Goal: Answer question/provide support: Share knowledge or assist other users

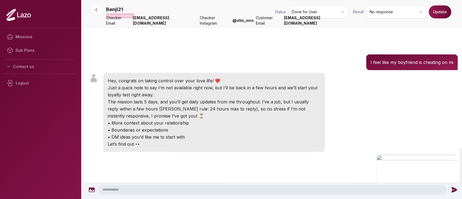
scroll to position [793, 0]
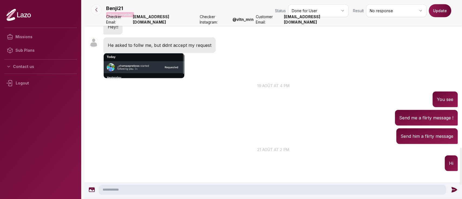
click at [99, 14] on button at bounding box center [96, 9] width 11 height 11
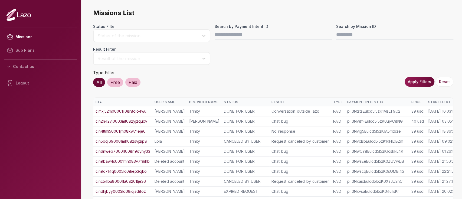
scroll to position [0, 14]
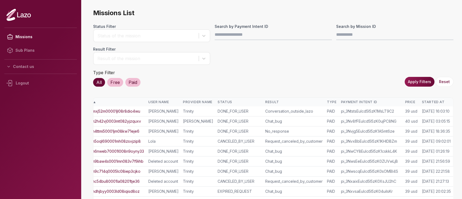
click at [434, 100] on div "Started At" at bounding box center [436, 102] width 29 height 4
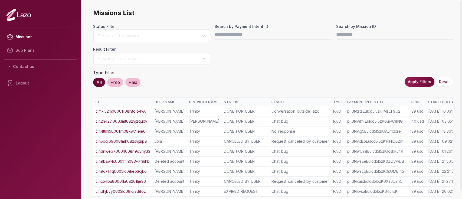
click at [431, 101] on div "Started At ▲" at bounding box center [442, 102] width 29 height 4
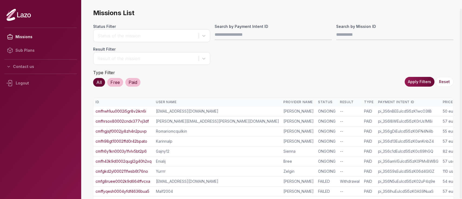
scroll to position [126, 0]
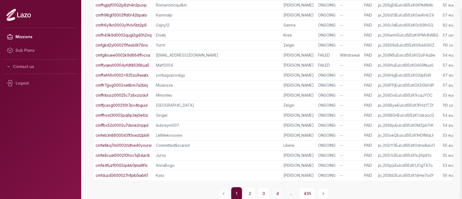
click at [280, 193] on button "4" at bounding box center [278, 193] width 12 height 13
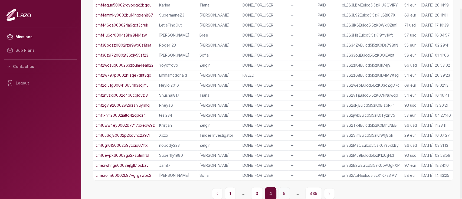
click at [285, 192] on button "5" at bounding box center [284, 193] width 11 height 13
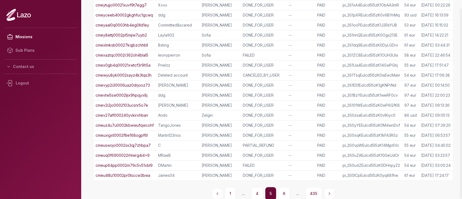
click at [285, 192] on button "6" at bounding box center [284, 193] width 12 height 13
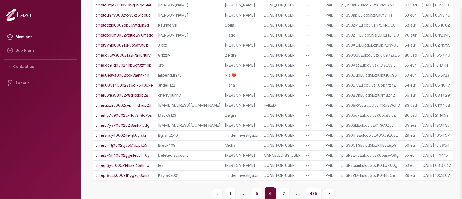
click at [285, 192] on button "7" at bounding box center [284, 193] width 12 height 13
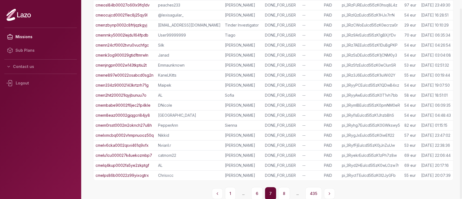
click at [285, 192] on button "8" at bounding box center [284, 193] width 12 height 13
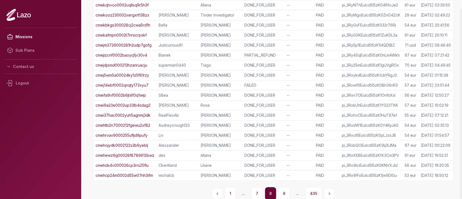
click at [285, 192] on button "9" at bounding box center [284, 193] width 12 height 13
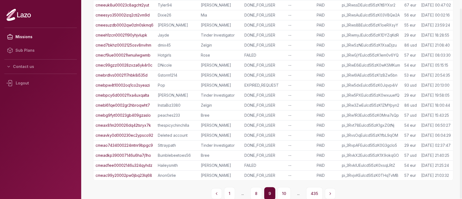
click at [285, 192] on button "10" at bounding box center [284, 193] width 13 height 13
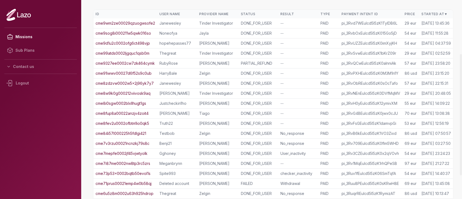
scroll to position [83, 0]
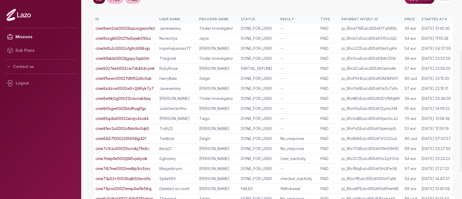
click at [142, 37] on link "cme9sog8i000211w5qwk016so" at bounding box center [124, 38] width 56 height 5
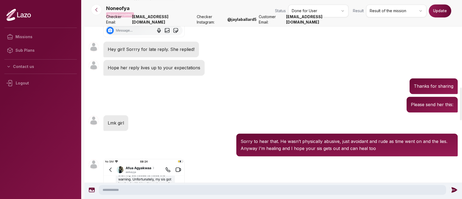
scroll to position [529, 0]
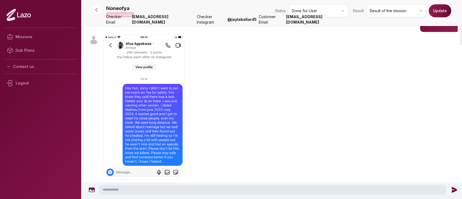
scroll to position [0, 0]
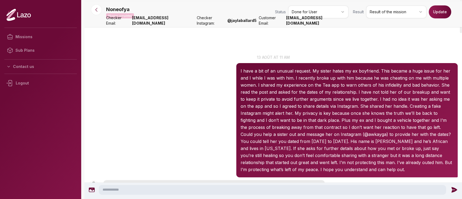
click at [245, 72] on p "I have a bit of an unusual request. My sister hates my ex boyfriend. This becam…" at bounding box center [347, 98] width 213 height 63
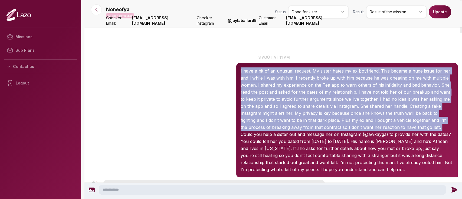
click at [245, 72] on p "I have a bit of an unusual request. My sister hates my ex boyfriend. This becam…" at bounding box center [347, 98] width 213 height 63
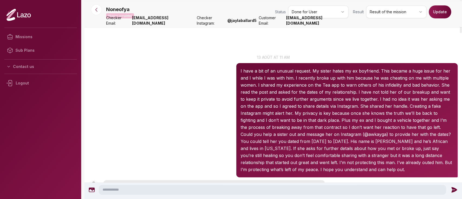
click at [242, 69] on p "I have a bit of an unusual request. My sister hates my ex boyfriend. This becam…" at bounding box center [347, 98] width 213 height 63
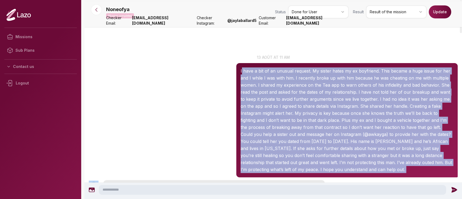
drag, startPoint x: 242, startPoint y: 69, endPoint x: 380, endPoint y: 178, distance: 176.3
click at [380, 178] on div "Noneofya 11:55 13 août at 11 am I have a bit of an unusual request. My sister h…" at bounding box center [273, 116] width 378 height 126
copy div "have a bit of an unusual request. My sister hates my ex boyfriend. This became …"
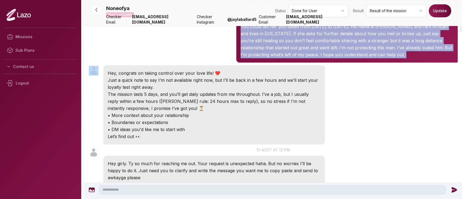
scroll to position [122, 0]
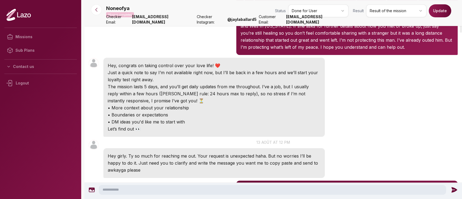
click at [335, 98] on div "Noneofya 11:55 Hey, congrats on taking control over your love life! ❤️ Just a q…" at bounding box center [273, 97] width 378 height 82
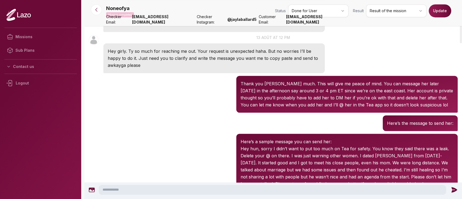
scroll to position [227, 0]
click at [223, 111] on div "Noneofya 12:43 Thank you soo sooo much. This will give me peace of mind. You ca…" at bounding box center [273, 94] width 378 height 40
click at [258, 93] on p "Thank you soo sooo much. This will give me peace of mind. You can message her l…" at bounding box center [347, 94] width 213 height 28
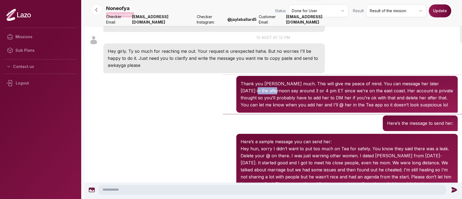
click at [258, 93] on p "Thank you soo sooo much. This will give me peace of mind. You can message her l…" at bounding box center [347, 94] width 213 height 28
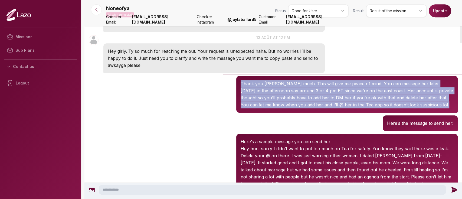
click at [258, 93] on p "Thank you soo sooo much. This will give me peace of mind. You can message her l…" at bounding box center [347, 94] width 213 height 28
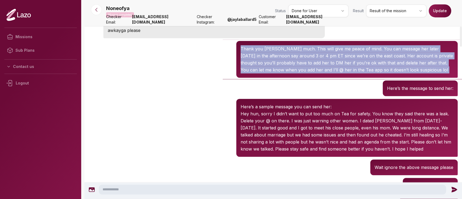
scroll to position [260, 0]
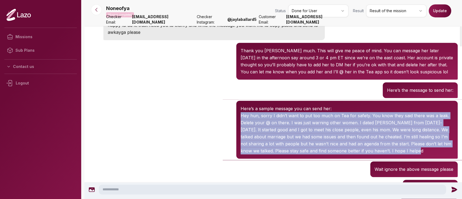
drag, startPoint x: 242, startPoint y: 117, endPoint x: 437, endPoint y: 157, distance: 199.5
click at [437, 157] on div "Here’s a sample message you can send her: Hey hun, sorry I didn’t want to put t…" at bounding box center [346, 130] width 221 height 58
copy p "Hey hun, sorry I didn’t want to put too much on Tea for safety. You know they s…"
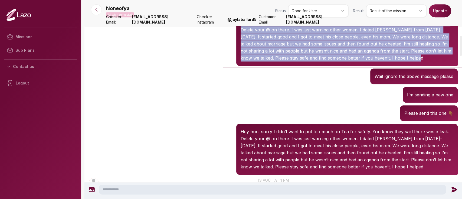
scroll to position [353, 0]
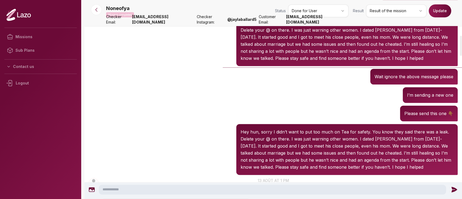
click at [166, 110] on div "Noneofya 12:46 Please send this one 👇🏾" at bounding box center [273, 113] width 378 height 18
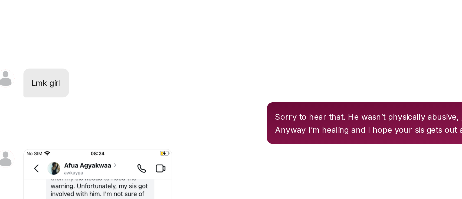
scroll to position [1425, 0]
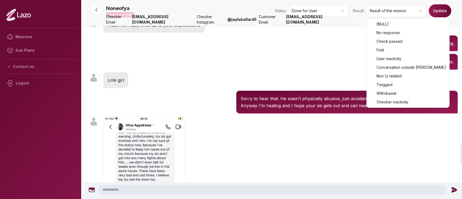
click at [378, 5] on html "Missions Sub Plans Contact us Logout Noneofya Mission completed Status Done for…" at bounding box center [231, 99] width 462 height 199
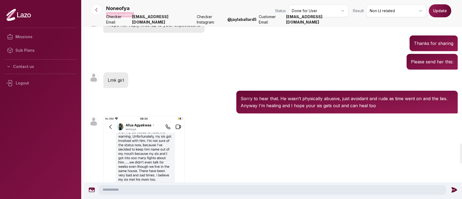
click at [445, 10] on button "Update" at bounding box center [440, 10] width 22 height 13
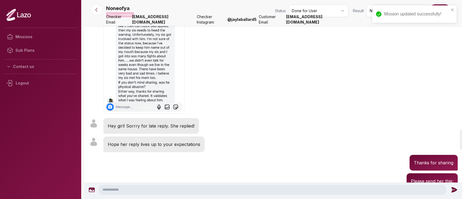
scroll to position [1288, 0]
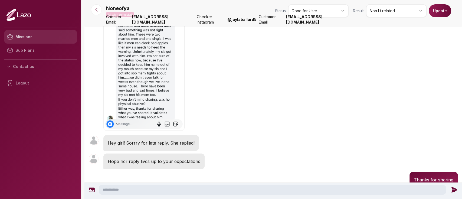
click at [22, 36] on link "Missions" at bounding box center [40, 37] width 73 height 14
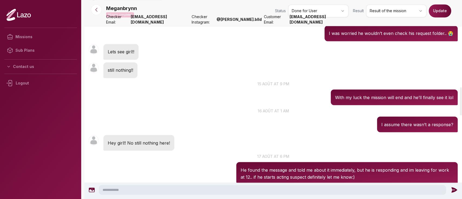
scroll to position [616, 0]
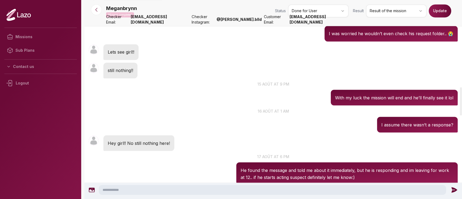
click at [168, 43] on div "Meganbrynn 16:38 14 août at 4 pm I was worried he wouldn’t even check his reque…" at bounding box center [273, 29] width 378 height 27
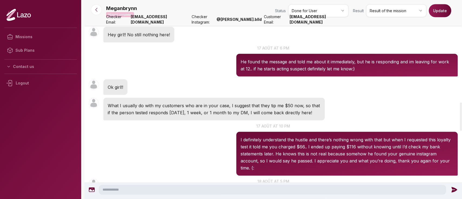
scroll to position [724, 0]
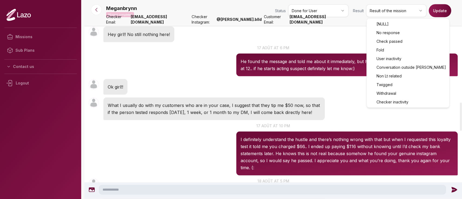
click at [374, 11] on html "Missions Sub Plans Contact us Logout Meganbrynn Mission completed Status Done f…" at bounding box center [231, 99] width 462 height 199
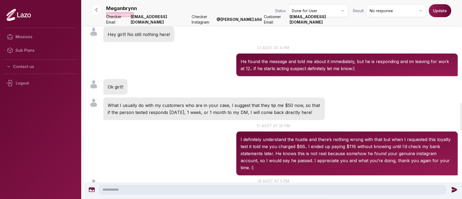
click at [444, 11] on button "Update" at bounding box center [440, 10] width 22 height 13
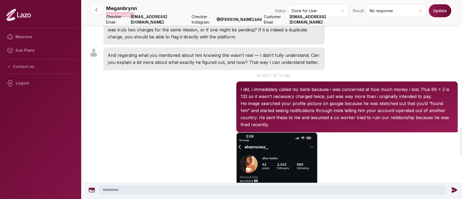
scroll to position [916, 0]
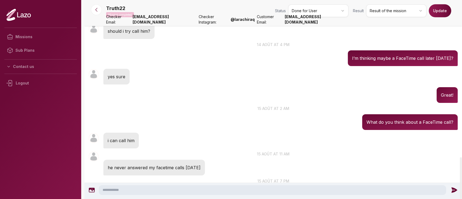
scroll to position [1222, 0]
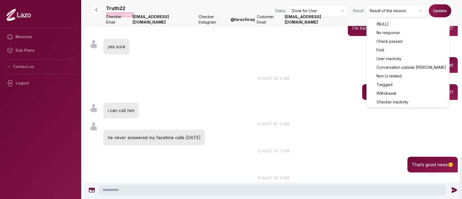
click at [382, 15] on html "Missions Sub Plans Contact us Logout Truth22 Mission completed Status Done for …" at bounding box center [231, 99] width 462 height 199
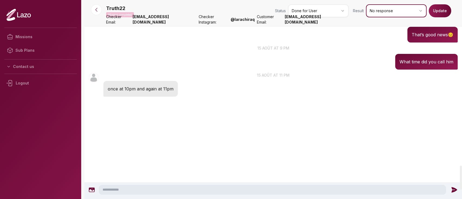
scroll to position [1388, 0]
click at [441, 10] on button "Update" at bounding box center [440, 10] width 22 height 13
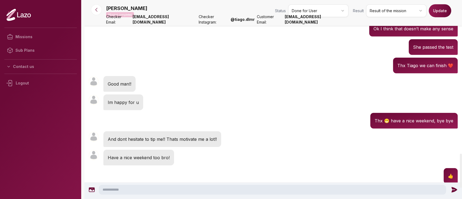
scroll to position [895, 0]
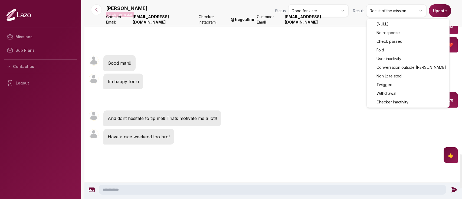
click at [370, 12] on html "Missions Sub Plans Contact us Logout Aki Mission completed Status Done for User…" at bounding box center [231, 99] width 462 height 199
click at [397, 15] on html "Missions Sub Plans Contact us Logout Aki Mission completed Status Done for User…" at bounding box center [231, 99] width 462 height 199
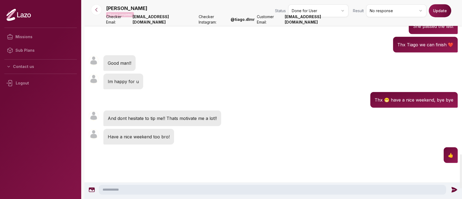
click at [439, 13] on button "Update" at bounding box center [440, 10] width 22 height 13
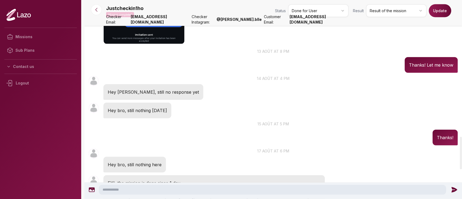
scroll to position [837, 0]
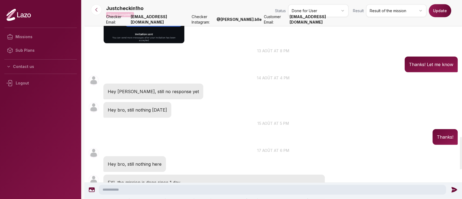
click at [145, 90] on p "Hey [PERSON_NAME], still no response yet" at bounding box center [153, 91] width 91 height 7
click at [138, 112] on p "Hey bro, still nothing [DATE]" at bounding box center [137, 109] width 59 height 7
click at [138, 112] on p "Hey bro, still nothing today" at bounding box center [137, 109] width 59 height 7
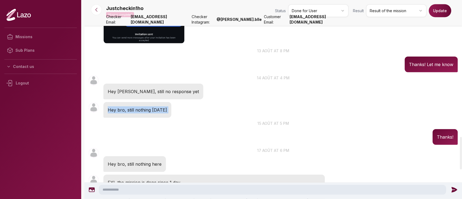
click at [138, 112] on p "Hey bro, still nothing today" at bounding box center [137, 109] width 59 height 7
click at [141, 123] on p "15 août at 5 pm" at bounding box center [273, 123] width 378 height 6
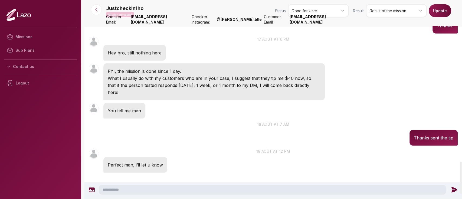
scroll to position [1018, 0]
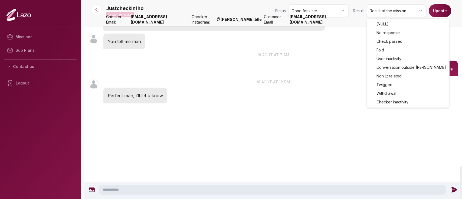
click at [374, 9] on html "Missions Sub Plans Contact us Logout Justcheckin1ho Mission completed Status Do…" at bounding box center [231, 99] width 462 height 199
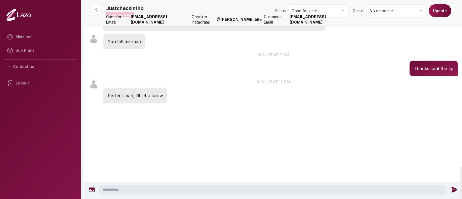
click at [442, 15] on button "Update" at bounding box center [440, 10] width 22 height 13
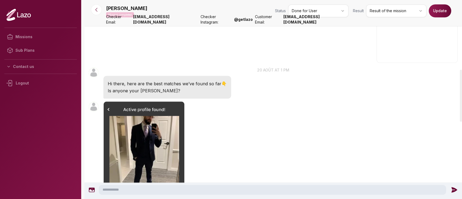
scroll to position [266, 0]
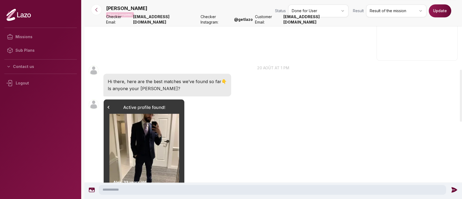
click at [202, 78] on p "Hi there, here are the best matches we’ve found so far👇" at bounding box center [167, 81] width 119 height 7
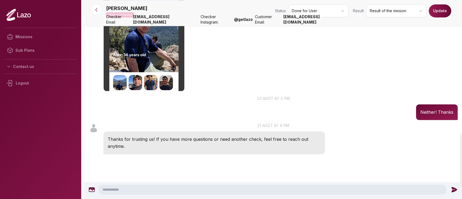
scroll to position [513, 0]
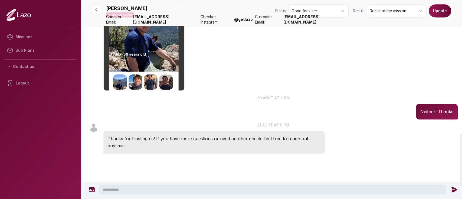
click at [383, 15] on html "Missions Sub Plans Contact us Logout [PERSON_NAME] Mission completed Status Don…" at bounding box center [231, 99] width 462 height 199
click at [443, 9] on button "Update" at bounding box center [440, 10] width 22 height 13
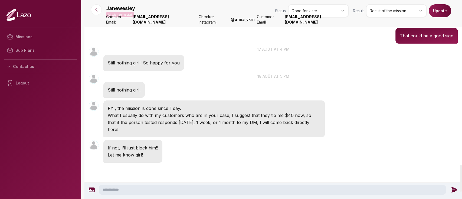
scroll to position [1216, 0]
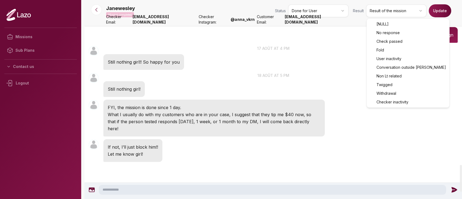
click at [384, 10] on html "Missions Sub Plans Contact us Logout Janewesley Mission completed Status Done f…" at bounding box center [231, 99] width 462 height 199
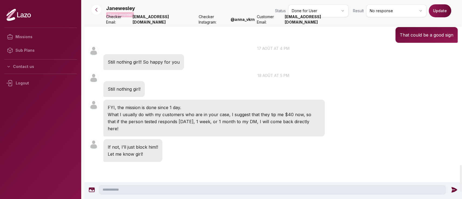
click at [438, 8] on button "Update" at bounding box center [440, 10] width 22 height 13
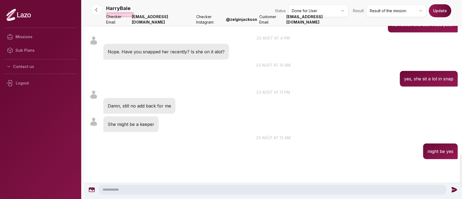
scroll to position [929, 0]
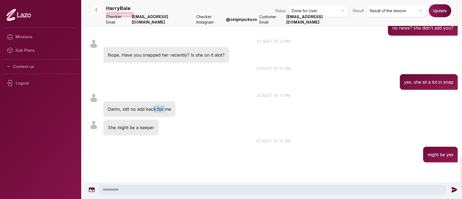
drag, startPoint x: 153, startPoint y: 108, endPoint x: 165, endPoint y: 108, distance: 11.4
click at [165, 108] on p "Damn, still no add back for me" at bounding box center [139, 109] width 63 height 7
click at [188, 109] on div "HarryBale 23:38 23 août at 11 pm Damn, still no add back for me" at bounding box center [273, 104] width 378 height 27
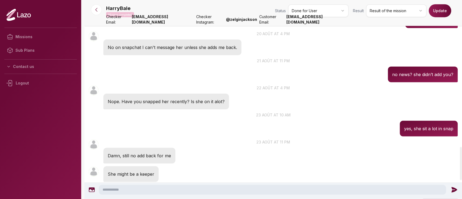
scroll to position [882, 0]
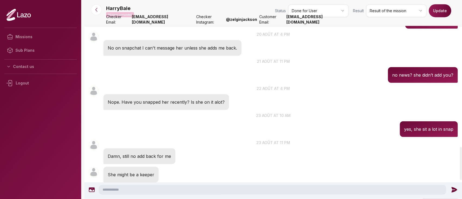
click at [132, 48] on p "No on snapchat I can't message her unless she adds me back." at bounding box center [172, 47] width 129 height 7
click at [128, 73] on div "HarryBale 23:51 21 août at 11 pm no news? she didn’t add you?" at bounding box center [273, 70] width 378 height 27
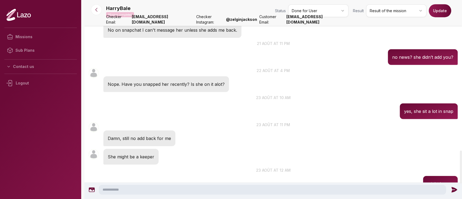
scroll to position [904, 0]
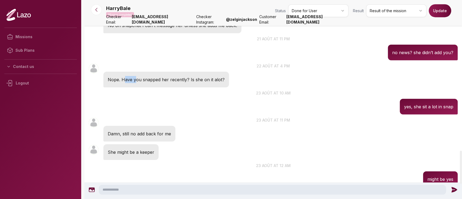
drag, startPoint x: 124, startPoint y: 79, endPoint x: 136, endPoint y: 80, distance: 11.6
click at [136, 80] on p "Nope. Have you snapped her recently? Is she on it alot?" at bounding box center [166, 79] width 117 height 7
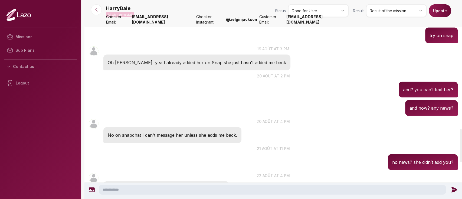
scroll to position [761, 0]
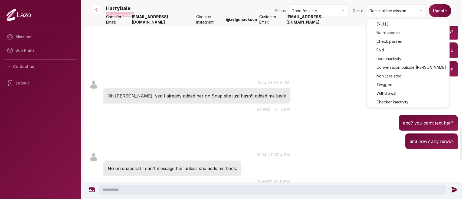
click at [380, 12] on html "Missions Sub Plans Contact us Logout HarryBale Mission completed Status Done fo…" at bounding box center [231, 99] width 462 height 199
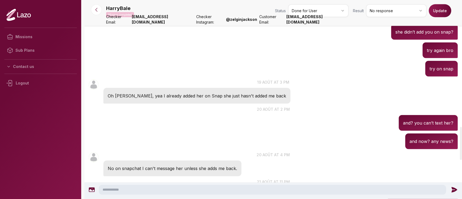
click at [441, 12] on button "Update" at bounding box center [440, 10] width 22 height 13
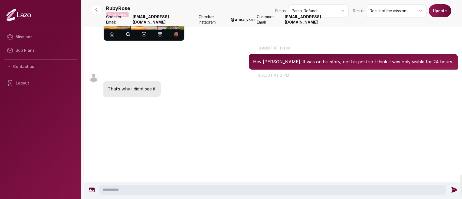
scroll to position [1570, 0]
drag, startPoint x: 291, startPoint y: 86, endPoint x: 316, endPoint y: 86, distance: 25.2
click at [316, 65] on p "Hey [PERSON_NAME]. It was on his story, not his post so I think it was only vis…" at bounding box center [353, 61] width 200 height 7
click at [299, 98] on div "RubyRose 15:28 19 août at 3 pm That’s why i didnt see it!" at bounding box center [273, 84] width 378 height 27
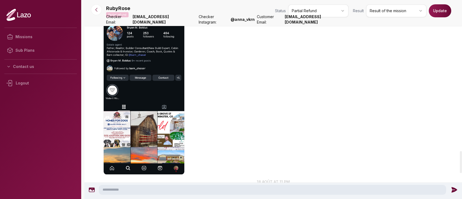
scroll to position [1364, 0]
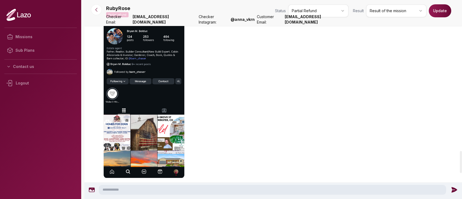
drag, startPoint x: 270, startPoint y: 66, endPoint x: 279, endPoint y: 68, distance: 8.9
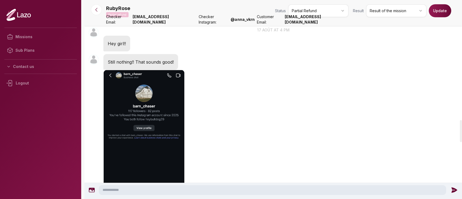
scroll to position [1084, 0]
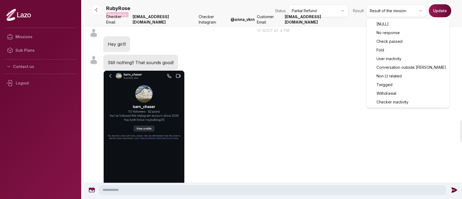
click at [381, 16] on html "Missions Sub Plans Contact us Logout RubyRose Partial refund Status Partial Ref…" at bounding box center [231, 99] width 462 height 199
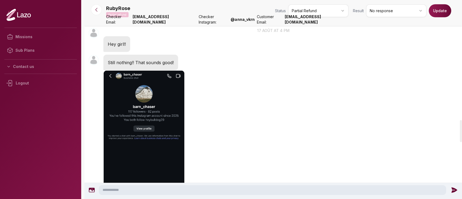
click at [435, 14] on button "Update" at bounding box center [440, 10] width 22 height 13
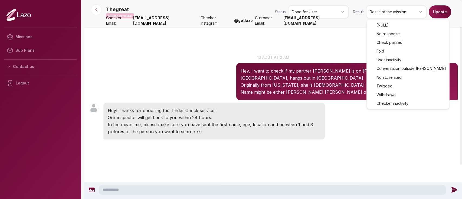
click at [373, 9] on html "Missions Sub Plans Contact us Logout Thegreat Mission completed Status Done for…" at bounding box center [231, 99] width 462 height 199
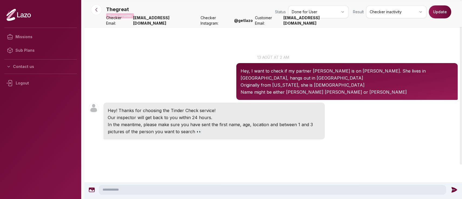
click at [440, 12] on button "Update" at bounding box center [440, 11] width 22 height 13
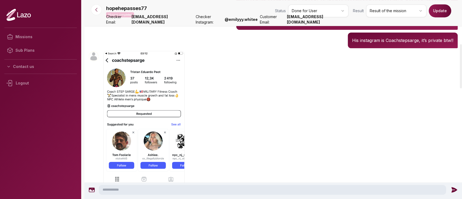
scroll to position [198, 0]
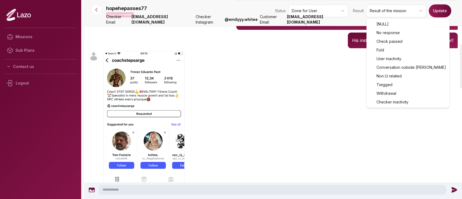
click at [377, 8] on html "Missions Sub Plans Contact us Logout hopehepasses77 Mission completed Status Do…" at bounding box center [231, 99] width 462 height 199
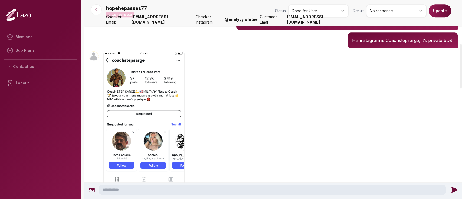
click at [435, 12] on button "Update" at bounding box center [440, 10] width 22 height 13
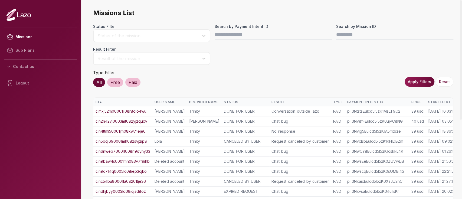
scroll to position [0, 14]
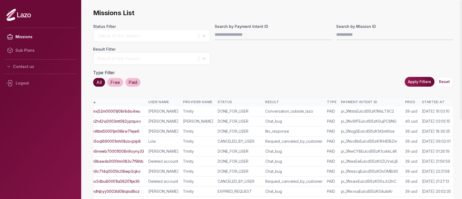
click at [426, 103] on div "Started At" at bounding box center [436, 102] width 29 height 4
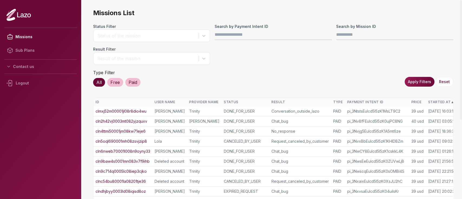
click at [436, 102] on div "Started At ▲" at bounding box center [442, 102] width 29 height 4
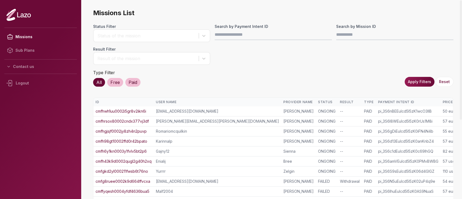
scroll to position [126, 0]
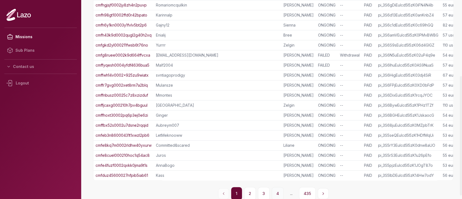
click at [280, 192] on button "4" at bounding box center [278, 193] width 12 height 13
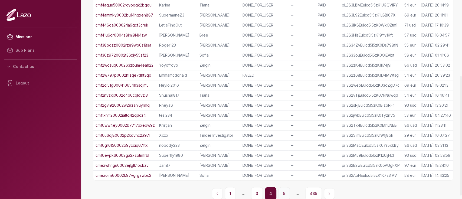
click at [283, 190] on button "5" at bounding box center [284, 193] width 11 height 13
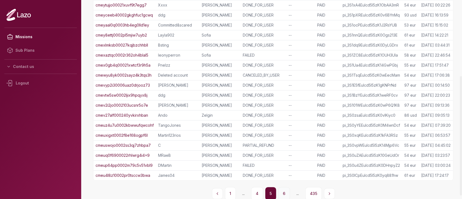
click at [284, 191] on button "6" at bounding box center [284, 193] width 12 height 13
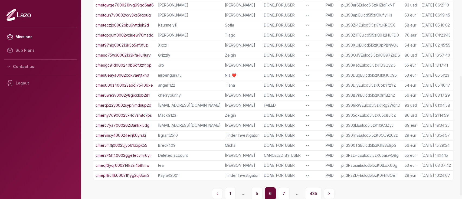
click at [284, 191] on button "7" at bounding box center [284, 193] width 12 height 13
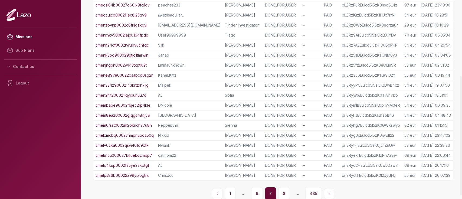
click at [284, 191] on button "8" at bounding box center [284, 193] width 12 height 13
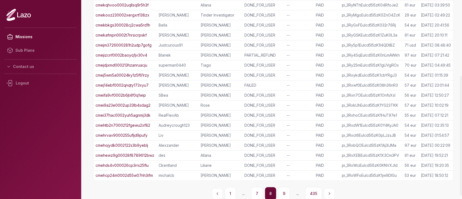
click at [284, 191] on button "9" at bounding box center [284, 193] width 12 height 13
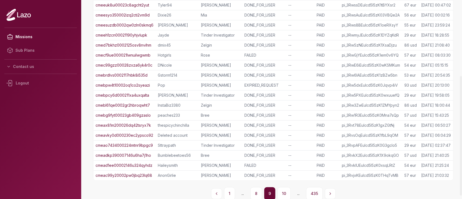
click at [284, 191] on button "10" at bounding box center [284, 193] width 13 height 13
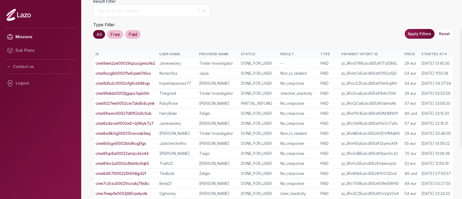
scroll to position [48, 0]
click at [139, 64] on link "cme9wm2ze00029qzuogwsofe2" at bounding box center [126, 63] width 60 height 5
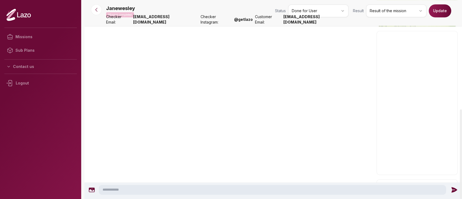
scroll to position [259, 0]
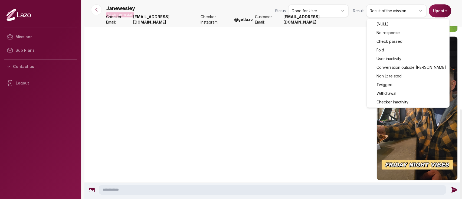
click at [402, 12] on html "Missions Sub Plans Contact us Logout Janewesley Mission completed Status Done f…" at bounding box center [231, 99] width 462 height 199
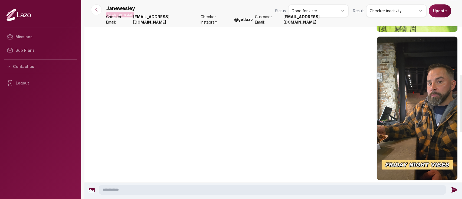
click at [444, 12] on button "Update" at bounding box center [440, 10] width 22 height 13
click at [96, 14] on button at bounding box center [96, 9] width 11 height 11
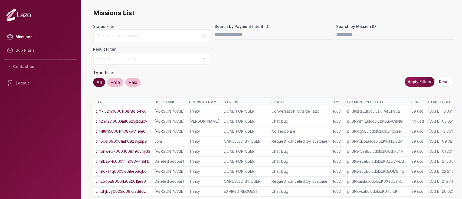
scroll to position [0, 14]
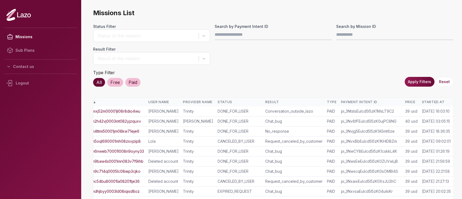
click at [433, 103] on div "Started At" at bounding box center [436, 102] width 29 height 4
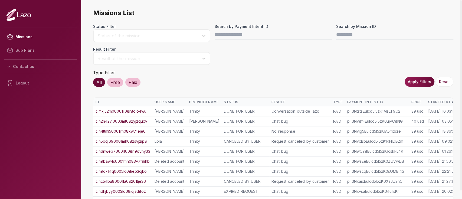
click at [433, 103] on div "Started At ▲" at bounding box center [442, 102] width 29 height 4
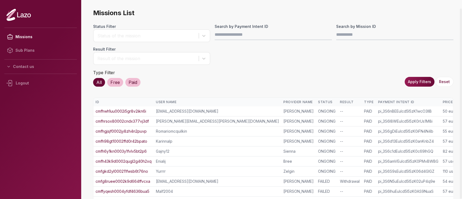
scroll to position [126, 0]
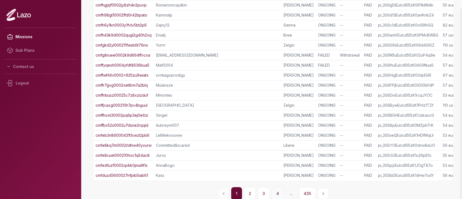
click at [277, 194] on button "4" at bounding box center [278, 193] width 12 height 13
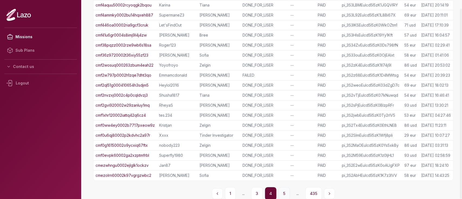
click at [286, 192] on button "5" at bounding box center [284, 193] width 11 height 13
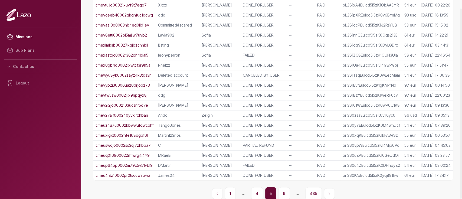
click at [286, 192] on button "6" at bounding box center [284, 193] width 12 height 13
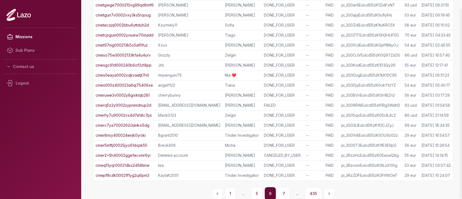
click at [286, 192] on button "7" at bounding box center [284, 193] width 12 height 13
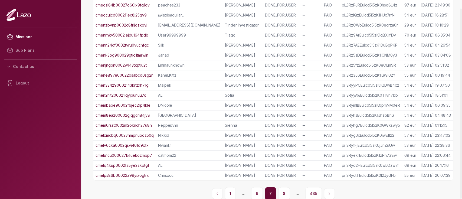
click at [286, 192] on button "8" at bounding box center [284, 193] width 12 height 13
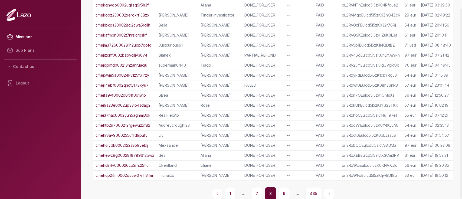
click at [286, 192] on button "9" at bounding box center [284, 193] width 12 height 13
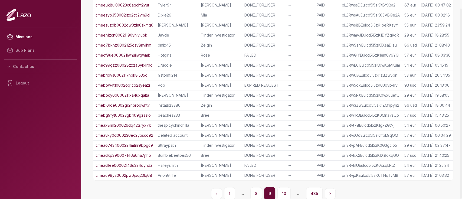
click at [286, 192] on button "10" at bounding box center [284, 193] width 13 height 13
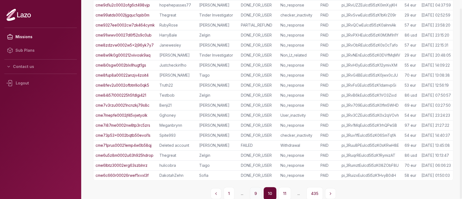
click at [262, 192] on button "9" at bounding box center [256, 193] width 12 height 13
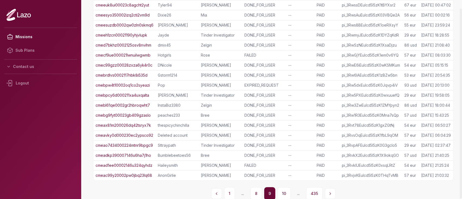
click at [141, 174] on link "cmeac99y20002pw0jbq23lq68" at bounding box center [124, 175] width 57 height 5
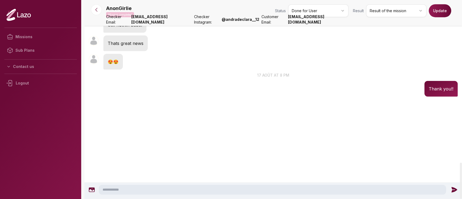
scroll to position [1286, 0]
click at [375, 18] on div "AnonGirlie Mission completed Status Done for User Result Result of the mission …" at bounding box center [282, 11] width 352 height 15
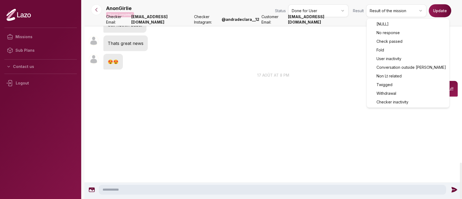
click at [376, 17] on html "Missions Sub Plans Contact us Logout AnonGirlie Mission completed Status Done f…" at bounding box center [231, 99] width 462 height 199
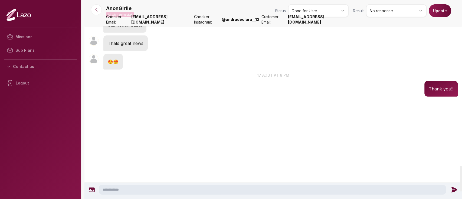
click at [437, 9] on button "Update" at bounding box center [440, 10] width 22 height 13
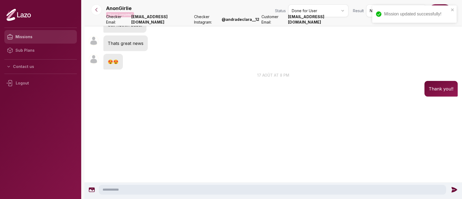
click at [22, 36] on link "Missions" at bounding box center [40, 37] width 73 height 14
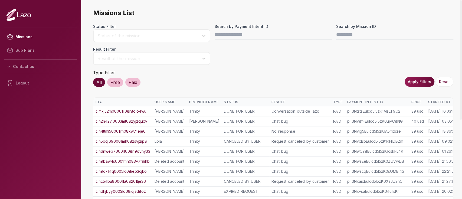
click at [439, 101] on div "Started At" at bounding box center [442, 102] width 29 height 4
click at [448, 101] on div "Started At ▲" at bounding box center [442, 102] width 29 height 4
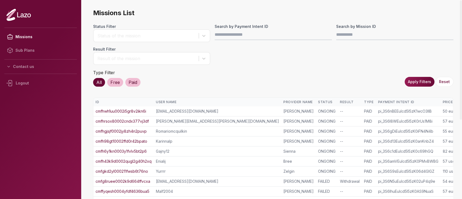
scroll to position [126, 0]
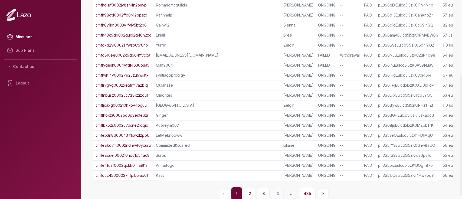
click at [277, 191] on button "4" at bounding box center [278, 193] width 12 height 13
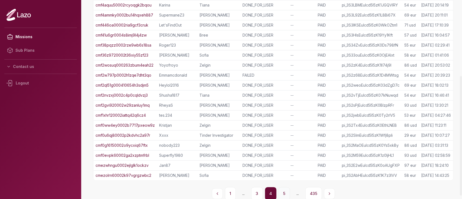
click at [283, 192] on button "5" at bounding box center [284, 193] width 11 height 13
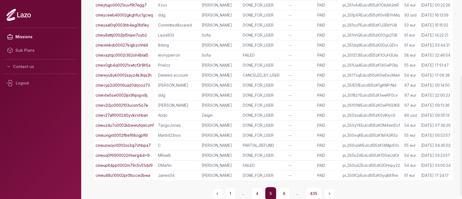
click at [283, 192] on button "6" at bounding box center [284, 193] width 12 height 13
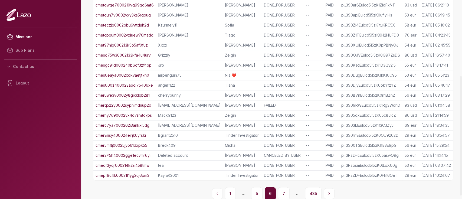
click at [283, 192] on button "7" at bounding box center [284, 193] width 12 height 13
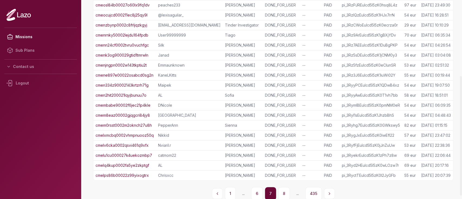
click at [283, 192] on button "8" at bounding box center [284, 193] width 12 height 13
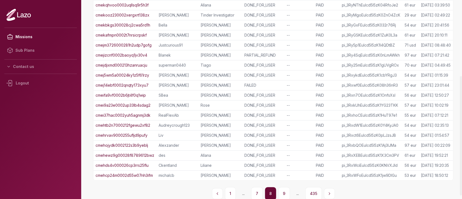
click at [283, 192] on button "9" at bounding box center [284, 193] width 12 height 13
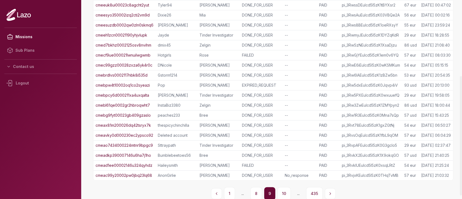
click at [122, 154] on link "cmeadkp390007146u6ha7j1ho" at bounding box center [124, 155] width 56 height 5
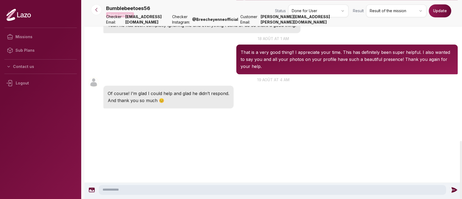
scroll to position [495, 0]
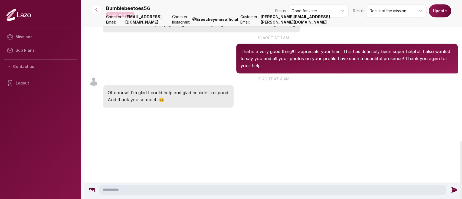
click at [135, 28] on p "Yeah he has been completly ignoring me and everything I send or do so that’s a …" at bounding box center [202, 24] width 188 height 7
drag, startPoint x: 135, startPoint y: 116, endPoint x: 167, endPoint y: 116, distance: 31.4
click at [167, 28] on p "Yeah he has been completly ignoring me and everything I send or do so that’s a …" at bounding box center [202, 24] width 188 height 7
click at [377, 13] on html "Missions Sub Plans Contact us Logout Bumblebeetoes56 Mission completed Status D…" at bounding box center [231, 99] width 462 height 199
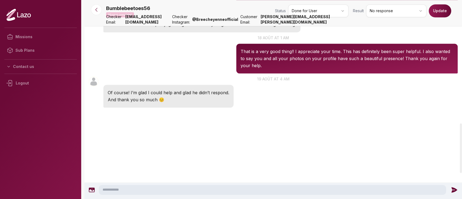
click at [435, 14] on button "Update" at bounding box center [440, 10] width 22 height 13
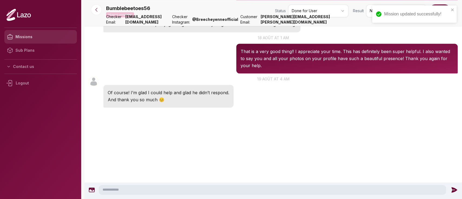
click at [63, 34] on link "Missions" at bounding box center [40, 37] width 73 height 14
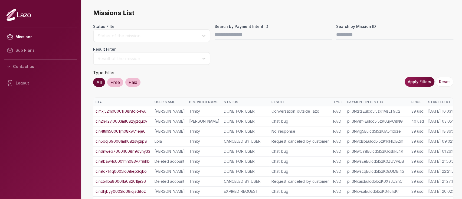
scroll to position [0, 14]
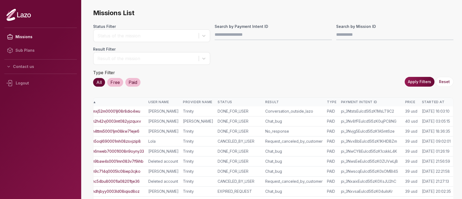
click at [427, 101] on div "Started At" at bounding box center [436, 102] width 29 height 4
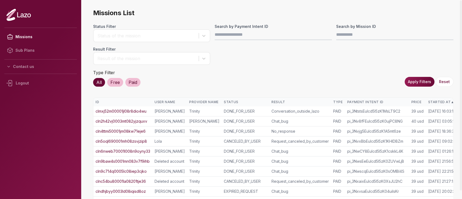
click at [427, 101] on th "Started At ▲" at bounding box center [443, 102] width 34 height 9
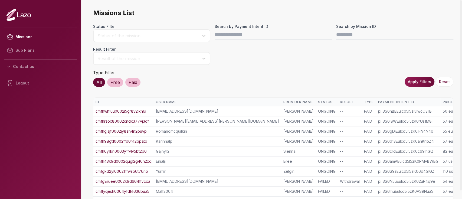
scroll to position [126, 0]
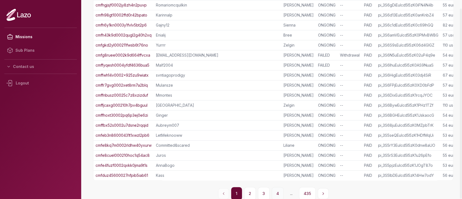
click at [276, 190] on button "4" at bounding box center [278, 193] width 12 height 13
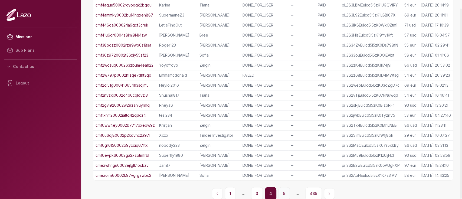
click at [283, 190] on button "5" at bounding box center [284, 193] width 11 height 13
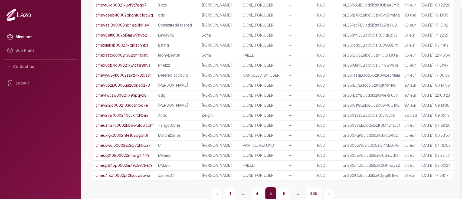
click at [283, 190] on button "6" at bounding box center [284, 193] width 12 height 13
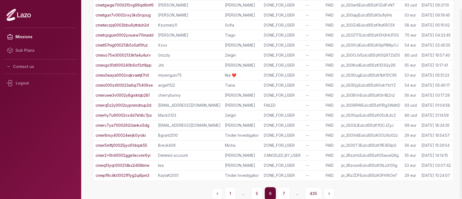
click at [283, 190] on button "7" at bounding box center [284, 193] width 12 height 13
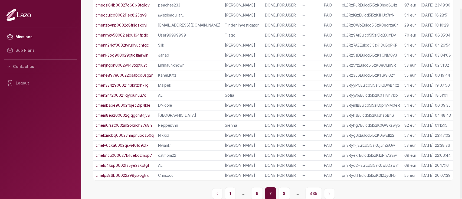
click at [283, 190] on button "8" at bounding box center [284, 193] width 12 height 13
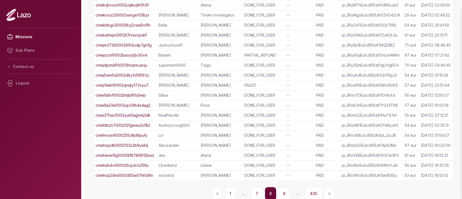
click at [283, 190] on button "9" at bounding box center [284, 193] width 12 height 13
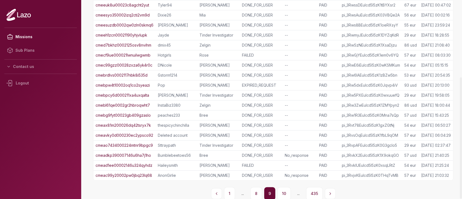
click at [137, 94] on link "cmebpcy6d000211xa4uxqalta" at bounding box center [123, 95] width 54 height 5
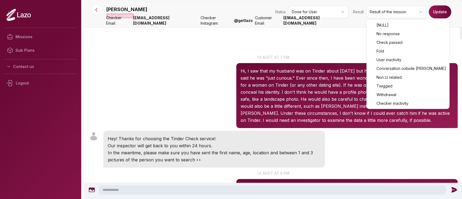
click at [395, 13] on html "Missions Sub Plans Contact us Logout Nelly Mission completed Status Done for Us…" at bounding box center [231, 99] width 462 height 199
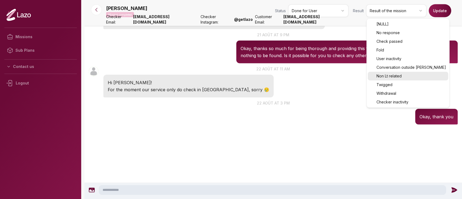
scroll to position [831, 0]
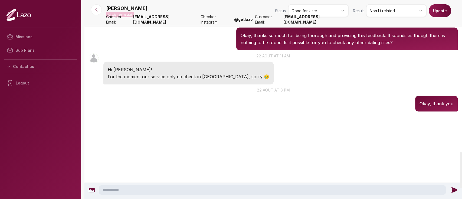
click at [440, 16] on button "Update" at bounding box center [440, 10] width 22 height 13
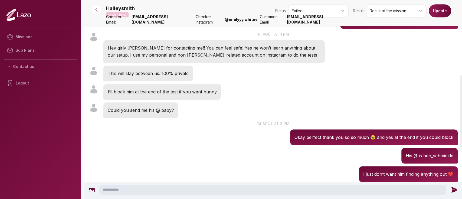
scroll to position [205, 0]
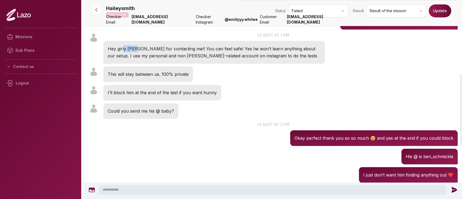
drag, startPoint x: 123, startPoint y: 49, endPoint x: 134, endPoint y: 52, distance: 11.3
click at [134, 52] on p "Hey girly Ty for contacting me!! You can feel safe! Yes he won’t learn anything…" at bounding box center [214, 52] width 213 height 14
click at [134, 93] on p "I’ll block him at the end of the test if you want hunny" at bounding box center [162, 92] width 109 height 7
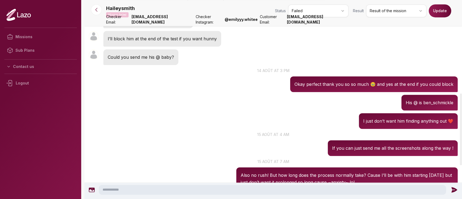
scroll to position [352, 0]
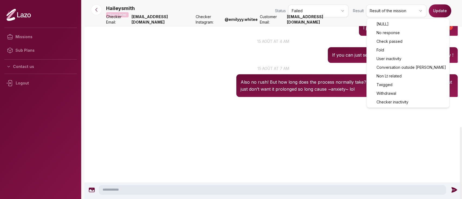
click at [385, 7] on html "Missions Sub Plans Contact us Logout Haileysmith Mission failed Status Failed R…" at bounding box center [231, 99] width 462 height 199
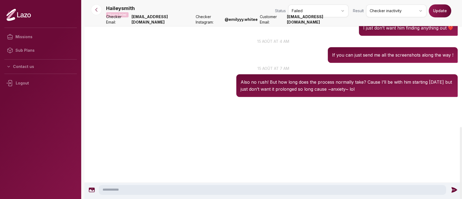
click at [439, 12] on button "Update" at bounding box center [440, 10] width 22 height 13
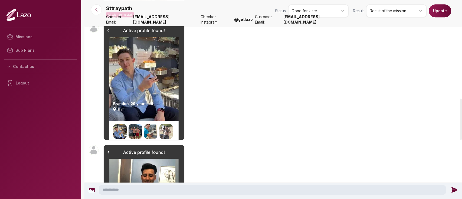
scroll to position [474, 0]
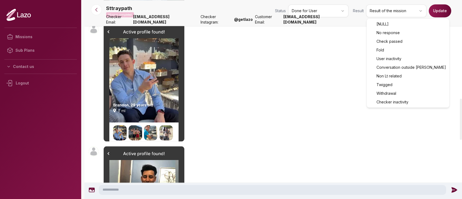
click at [379, 14] on html "Missions Sub Plans Contact us Logout Sttraypath Mission completed Status Done f…" at bounding box center [231, 99] width 462 height 199
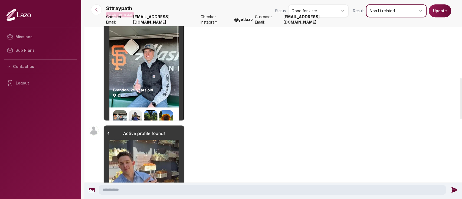
scroll to position [350, 0]
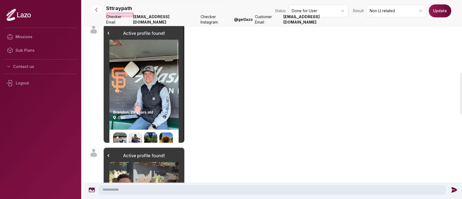
click at [445, 10] on button "Update" at bounding box center [440, 10] width 22 height 13
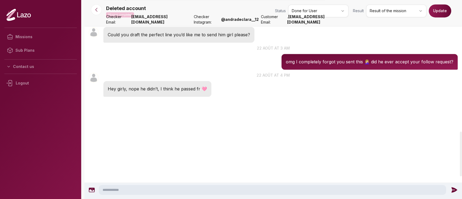
scroll to position [686, 0]
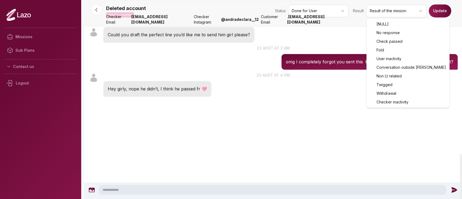
click at [376, 6] on html "Missions Sub Plans Contact us Logout Deleted account Mission completed Status D…" at bounding box center [231, 99] width 462 height 199
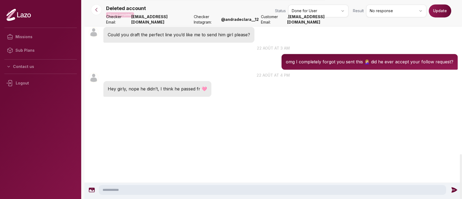
click at [442, 10] on button "Update" at bounding box center [440, 10] width 22 height 13
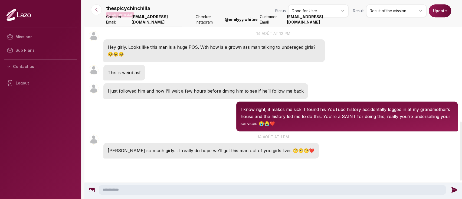
scroll to position [409, 0]
click at [178, 150] on p "[PERSON_NAME] so much girly… I really do hope we’ll get this man out of you gir…" at bounding box center [211, 150] width 207 height 7
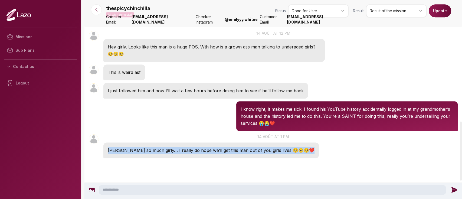
click at [178, 150] on p "[PERSON_NAME] so much girly… I really do hope we’ll get this man out of you gir…" at bounding box center [211, 150] width 207 height 7
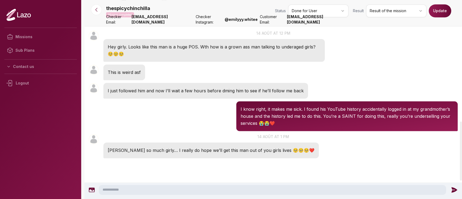
click at [251, 109] on p "I know right, it makes me sick. I found his YouTube history accidentally logged…" at bounding box center [347, 116] width 213 height 21
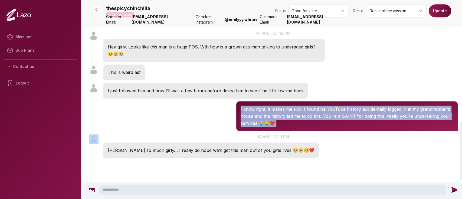
click at [251, 109] on p "I know right, it makes me sick. I found his YouTube history accidentally logged…" at bounding box center [347, 116] width 213 height 21
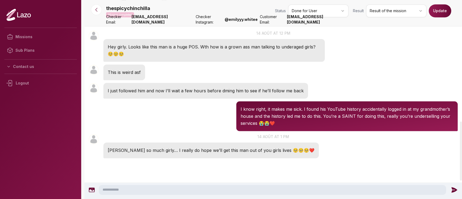
click at [310, 67] on div "thespicychinchilla 12:41 This is weird asf" at bounding box center [273, 72] width 378 height 18
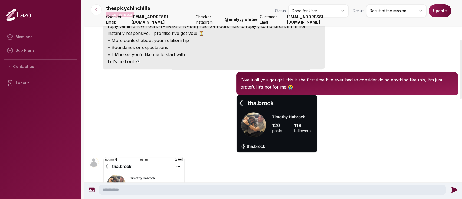
scroll to position [133, 0]
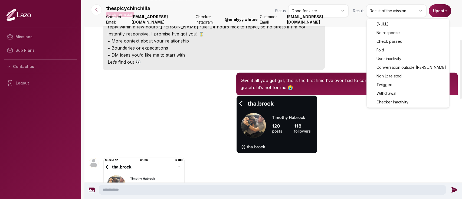
click at [400, 13] on html "Missions Sub Plans Contact us Logout thespicychinchilla Mission completed Statu…" at bounding box center [231, 99] width 462 height 199
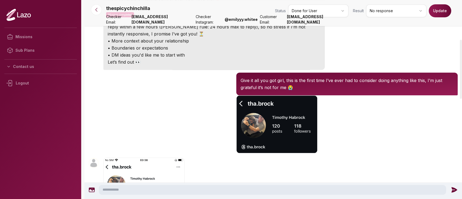
click at [435, 12] on button "Update" at bounding box center [440, 10] width 22 height 13
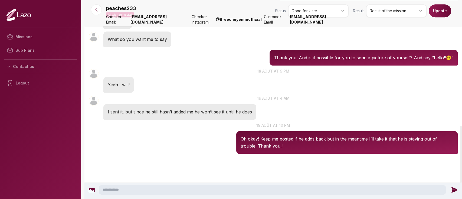
scroll to position [441, 0]
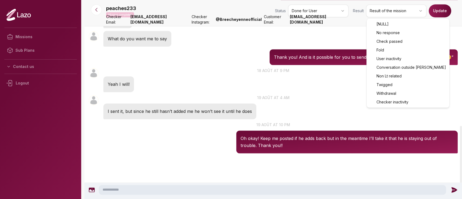
click at [393, 13] on html "Missions Sub Plans Contact us Logout peaches233 Mission completed Status Done f…" at bounding box center [231, 99] width 462 height 199
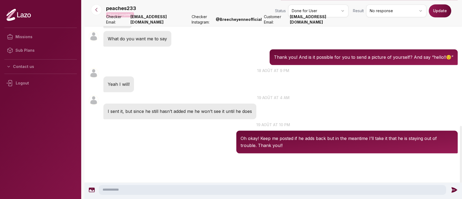
click at [440, 5] on button "Update" at bounding box center [440, 10] width 22 height 13
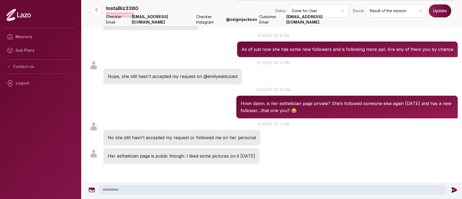
scroll to position [403, 0]
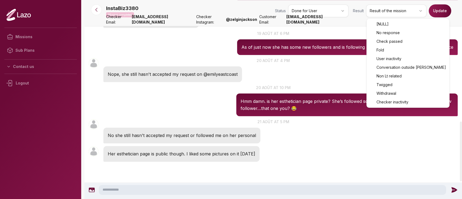
click at [416, 9] on html "Missions Sub Plans Contact us Logout InstaBiz3380 Mission completed Status Done…" at bounding box center [231, 99] width 462 height 199
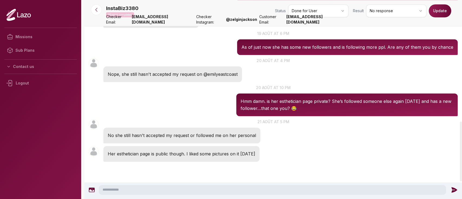
click at [439, 11] on button "Update" at bounding box center [440, 10] width 22 height 13
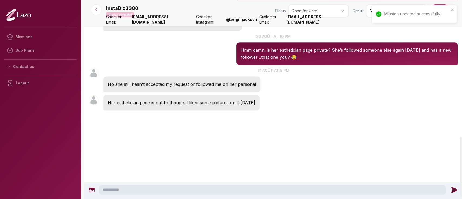
scroll to position [454, 0]
